Goal: Transaction & Acquisition: Purchase product/service

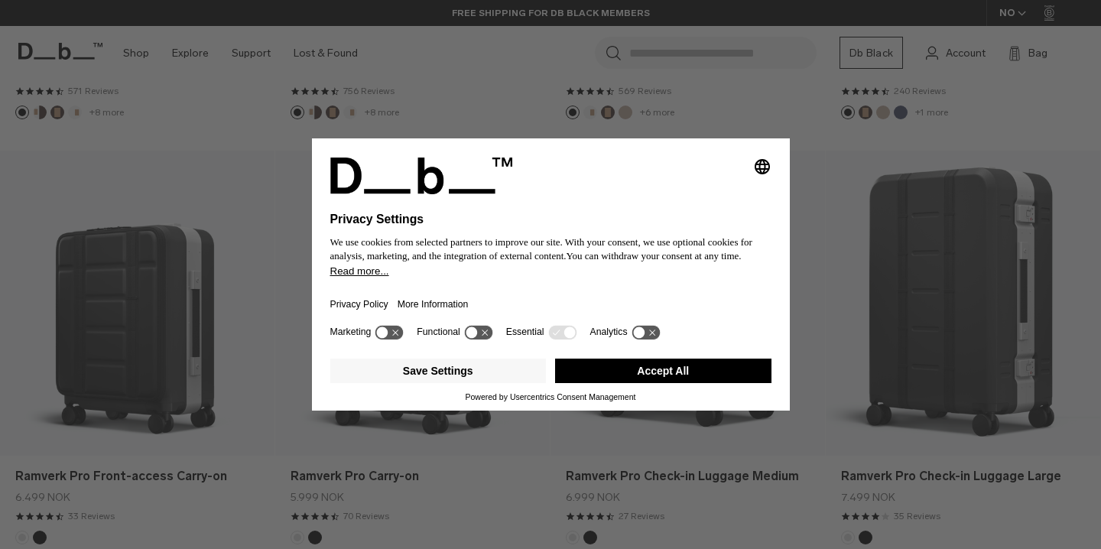
click at [653, 379] on button "Accept All" at bounding box center [663, 371] width 216 height 24
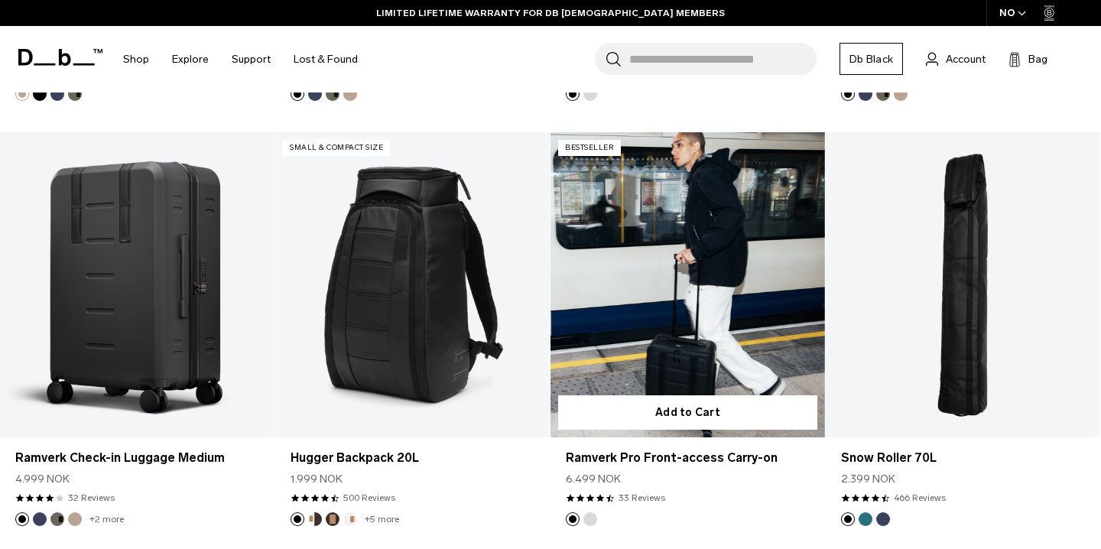
scroll to position [3655, 0]
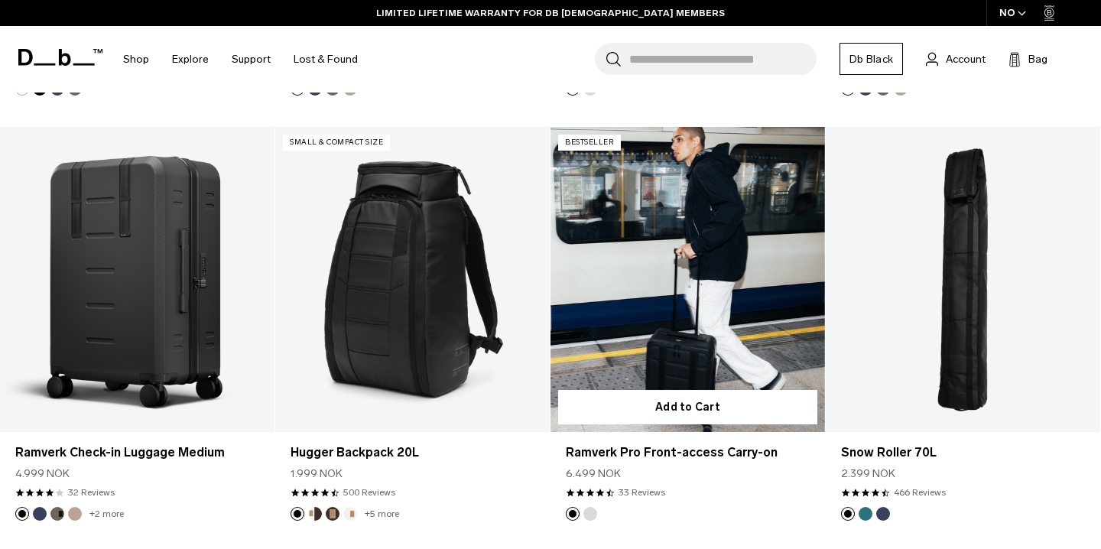
click at [651, 270] on link "Ramverk Pro Front-access Carry-on" at bounding box center [688, 279] width 275 height 305
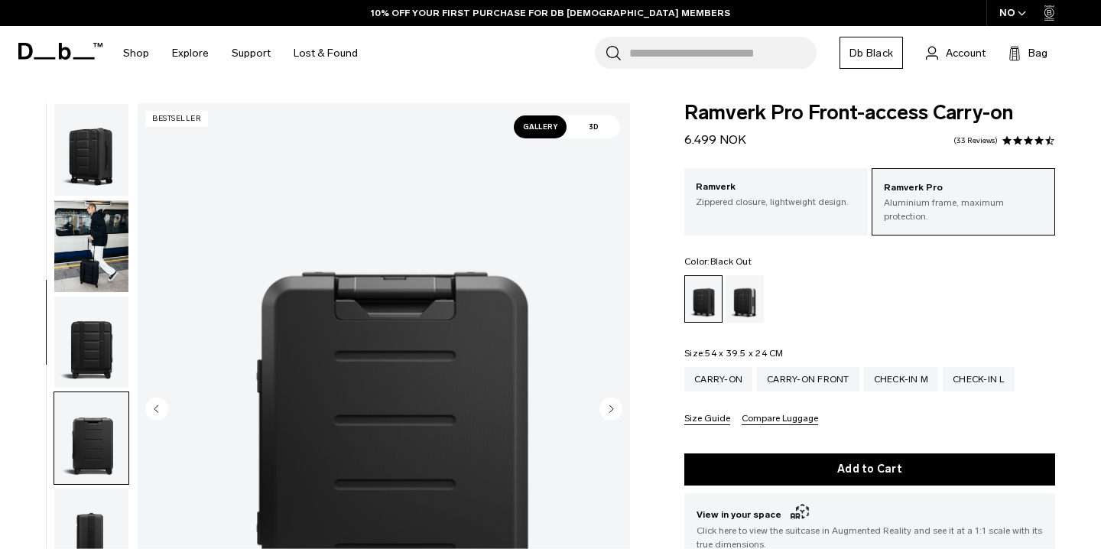
click at [613, 398] on circle "Next slide" at bounding box center [611, 409] width 23 height 23
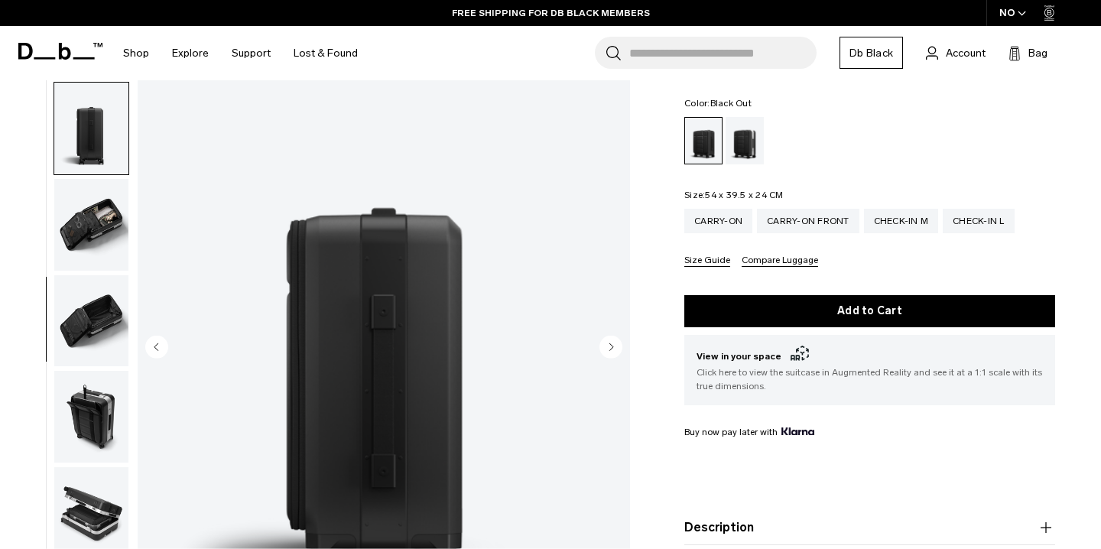
click at [613, 336] on circle "Next slide" at bounding box center [611, 347] width 23 height 23
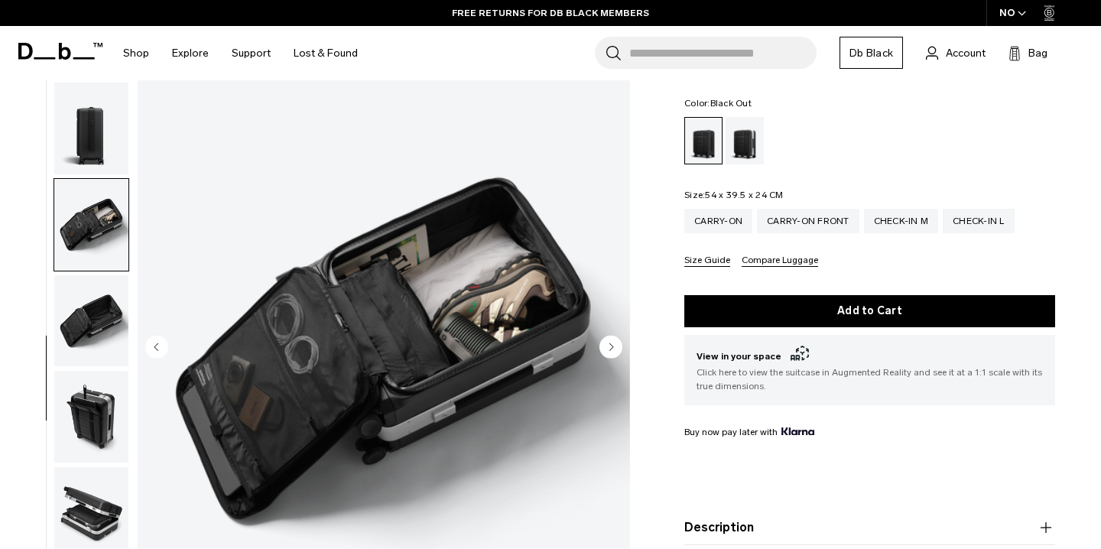
click at [613, 336] on circle "Next slide" at bounding box center [611, 347] width 23 height 23
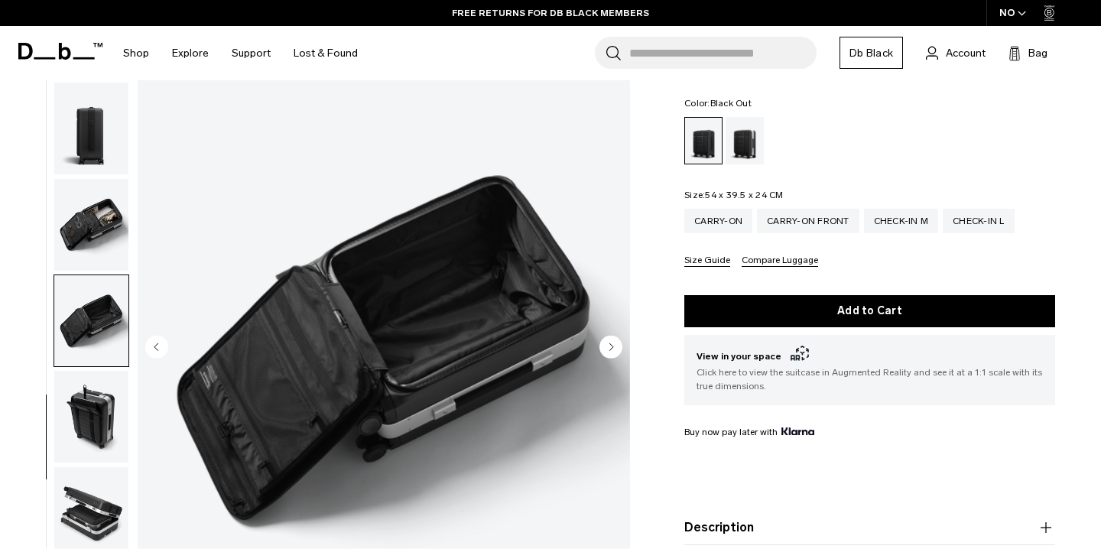
click at [613, 336] on circle "Next slide" at bounding box center [611, 347] width 23 height 23
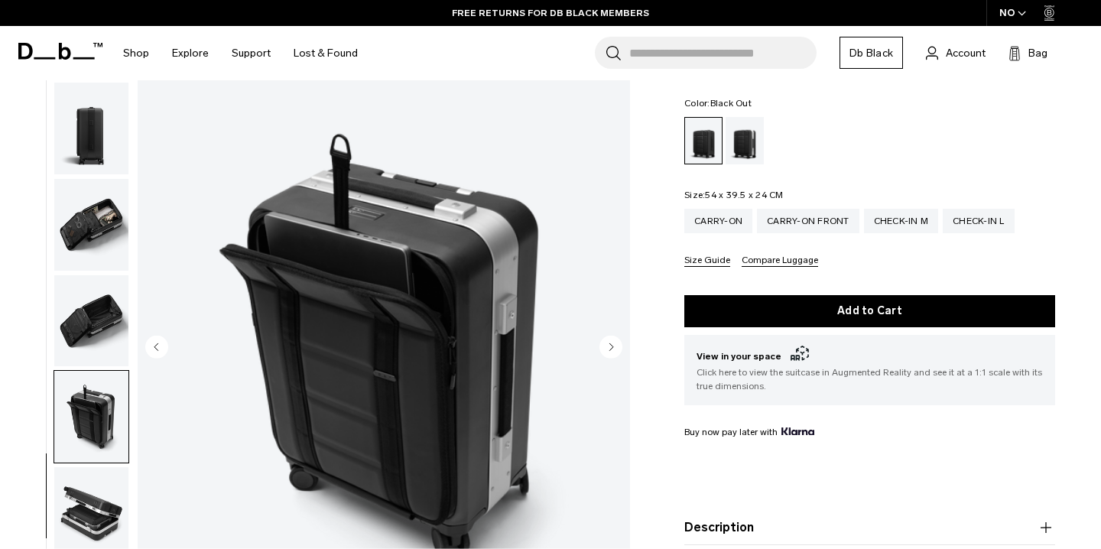
click at [613, 336] on circle "Next slide" at bounding box center [611, 347] width 23 height 23
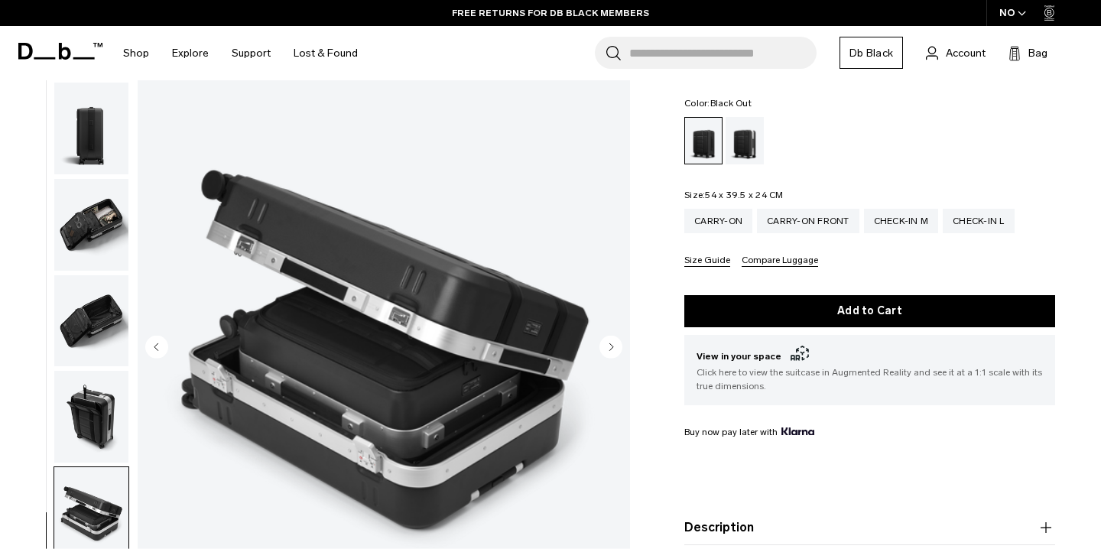
click at [613, 336] on circle "Next slide" at bounding box center [611, 347] width 23 height 23
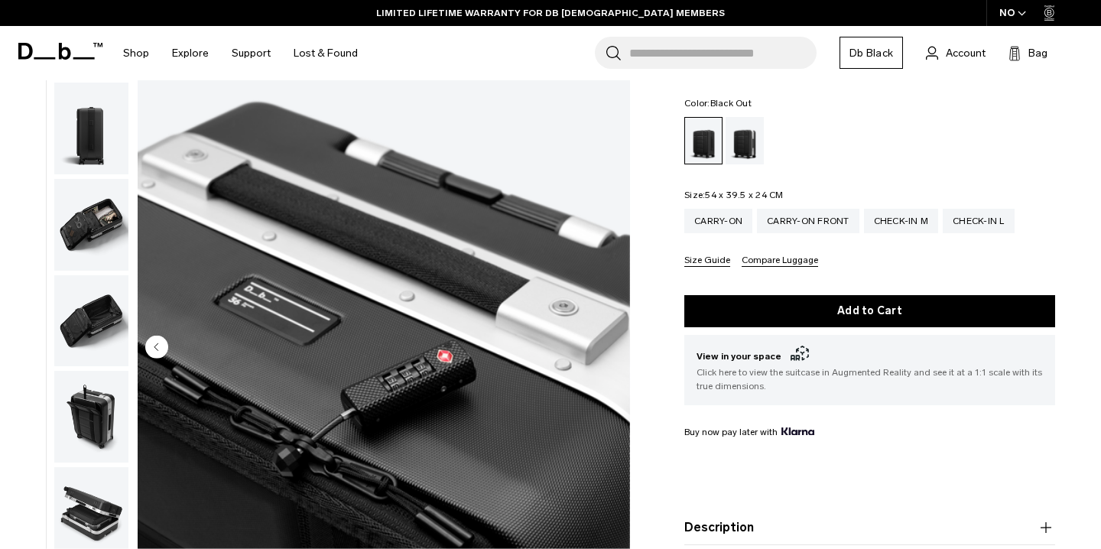
click at [613, 333] on img "10 / 10" at bounding box center [384, 348] width 493 height 615
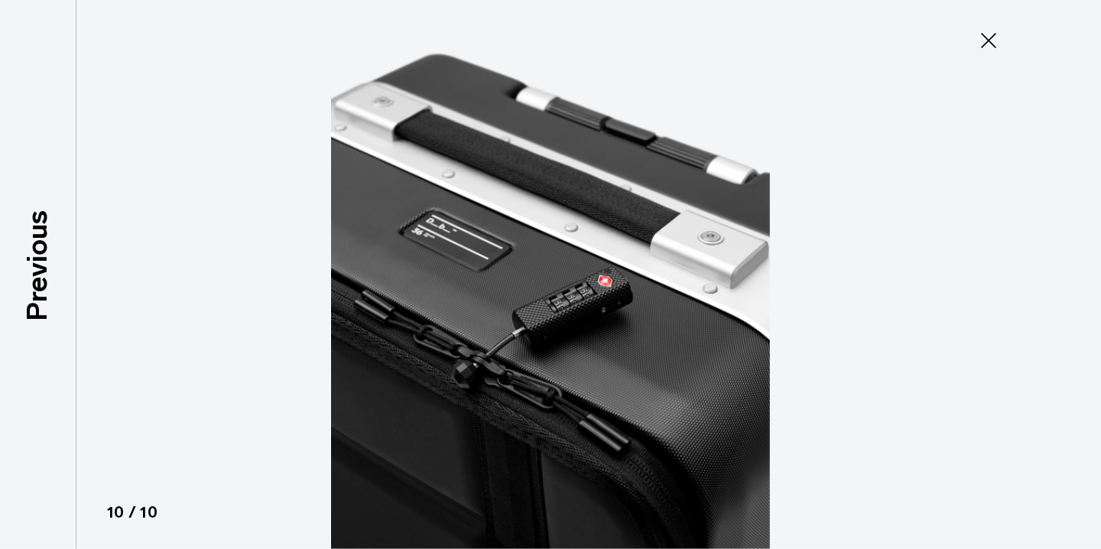
click at [990, 34] on icon at bounding box center [989, 40] width 24 height 24
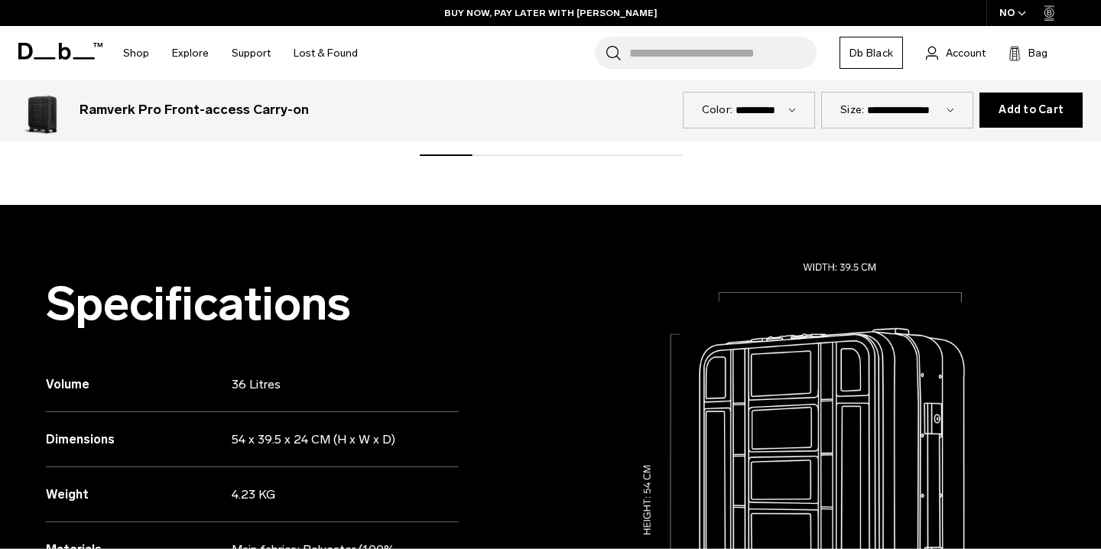
scroll to position [1193, 0]
